Goal: Information Seeking & Learning: Learn about a topic

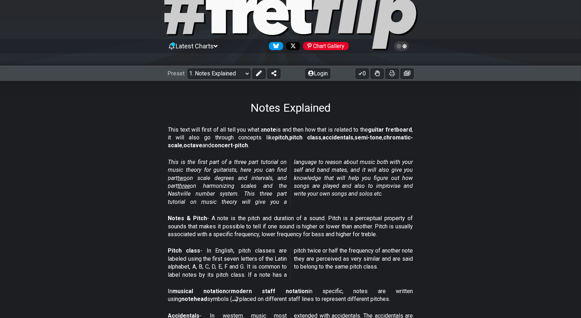
scroll to position [36, 0]
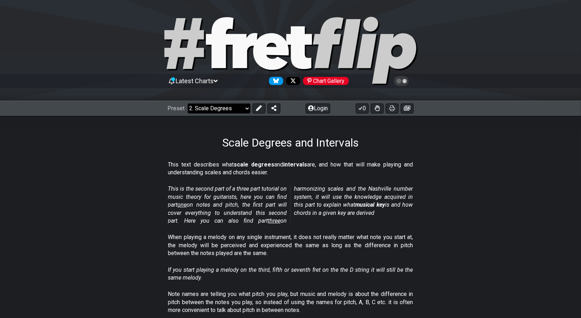
click at [237, 108] on select "Welcome to #fretflip! Initial Preset Custom Preset Minor Pentatonic Major Penta…" at bounding box center [219, 109] width 63 height 10
click at [188, 104] on select "Welcome to #fretflip! Initial Preset Custom Preset Minor Pentatonic Major Penta…" at bounding box center [219, 109] width 63 height 10
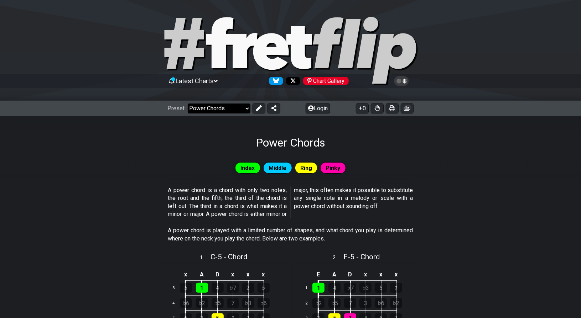
click at [234, 109] on select "Welcome to #fretflip! Initial Preset Custom Preset Minor Pentatonic Major Penta…" at bounding box center [219, 109] width 63 height 10
click at [188, 104] on select "Welcome to #fretflip! Initial Preset Custom Preset Minor Pentatonic Major Penta…" at bounding box center [219, 109] width 63 height 10
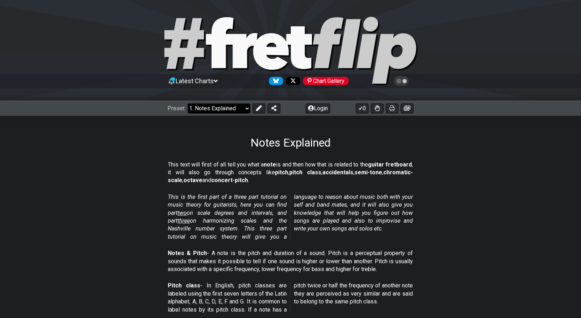
click at [226, 109] on select "Welcome to #fretflip! Initial Preset Custom Preset Minor Pentatonic Major Penta…" at bounding box center [219, 109] width 63 height 10
click at [188, 104] on select "Welcome to #fretflip! Initial Preset Custom Preset Minor Pentatonic Major Penta…" at bounding box center [219, 109] width 63 height 10
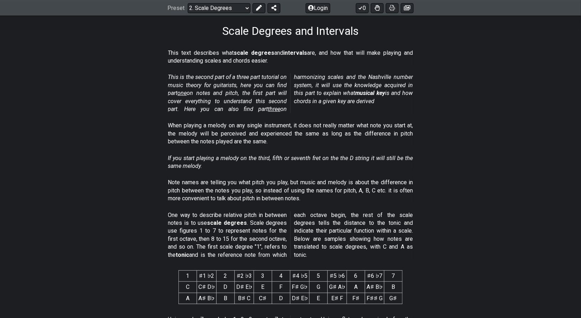
scroll to position [113, 0]
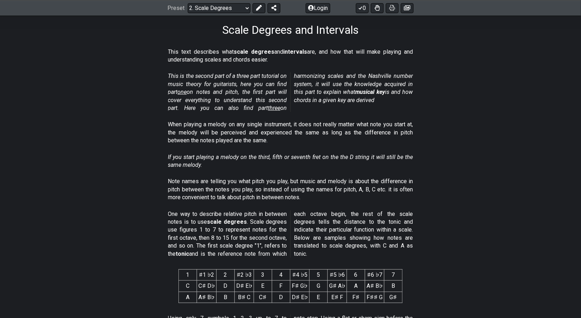
click at [239, 133] on p "When playing a melody on any single instrument, it does not really matter what …" at bounding box center [290, 133] width 245 height 24
click at [228, 131] on p "When playing a melody on any single instrument, it does not really matter what …" at bounding box center [290, 133] width 245 height 24
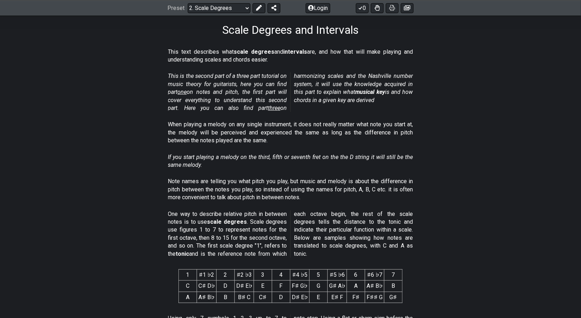
click at [228, 131] on p "When playing a melody on any single instrument, it does not really matter what …" at bounding box center [290, 133] width 245 height 24
click at [225, 134] on p "When playing a melody on any single instrument, it does not really matter what …" at bounding box center [290, 133] width 245 height 24
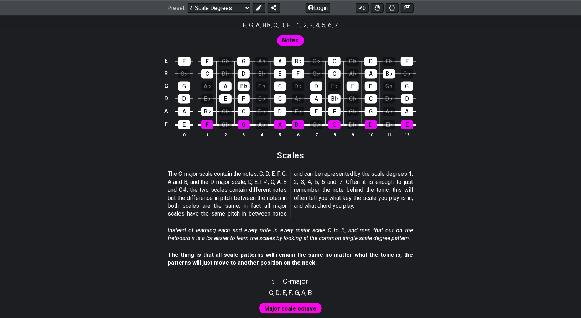
scroll to position [629, 0]
drag, startPoint x: 167, startPoint y: 172, endPoint x: 219, endPoint y: 190, distance: 55.4
click at [219, 190] on section "The C-major scale contain the notes, C, D, E, F, G, A and B, and the D-major sc…" at bounding box center [290, 196] width 581 height 56
click at [219, 190] on p "The C-major scale contain the notes, C, D, E, F, G, A and B, and the D-major sc…" at bounding box center [290, 195] width 245 height 48
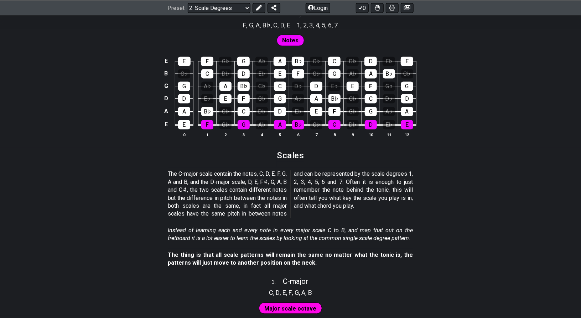
click at [219, 190] on p "The C-major scale contain the notes, C, D, E, F, G, A and B, and the D-major sc…" at bounding box center [290, 195] width 245 height 48
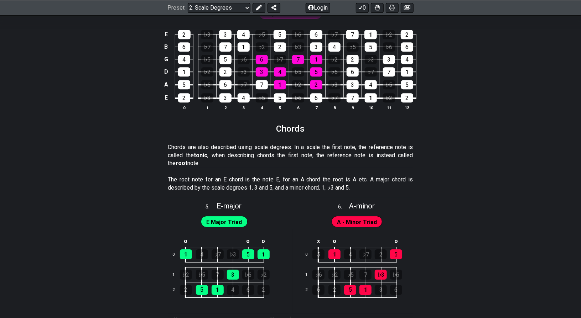
scroll to position [894, 0]
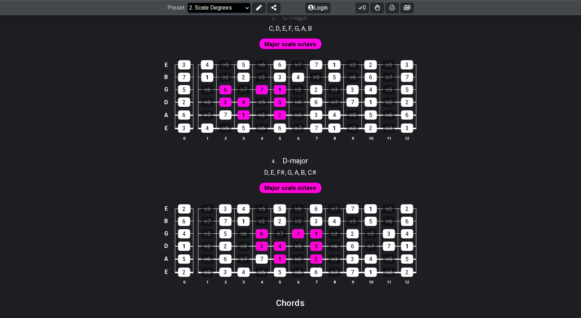
click at [230, 9] on select "Welcome to #fretflip! Initial Preset Custom Preset Minor Pentatonic Major Penta…" at bounding box center [219, 8] width 63 height 10
click at [188, 13] on select "Welcome to #fretflip! Initial Preset Custom Preset Minor Pentatonic Major Penta…" at bounding box center [219, 8] width 63 height 10
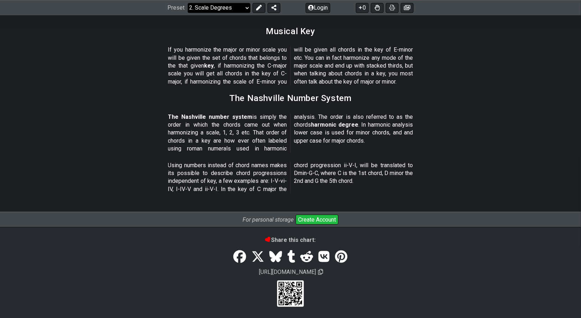
select select "/harmonizing-scales"
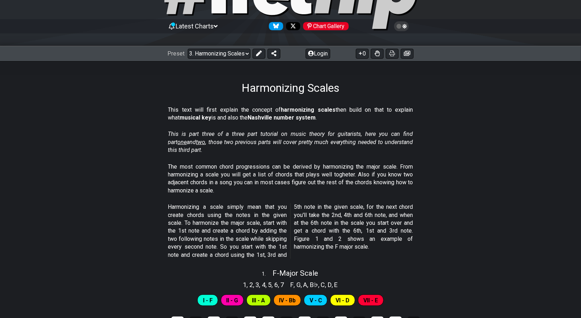
scroll to position [57, 0]
